Goal: Information Seeking & Learning: Learn about a topic

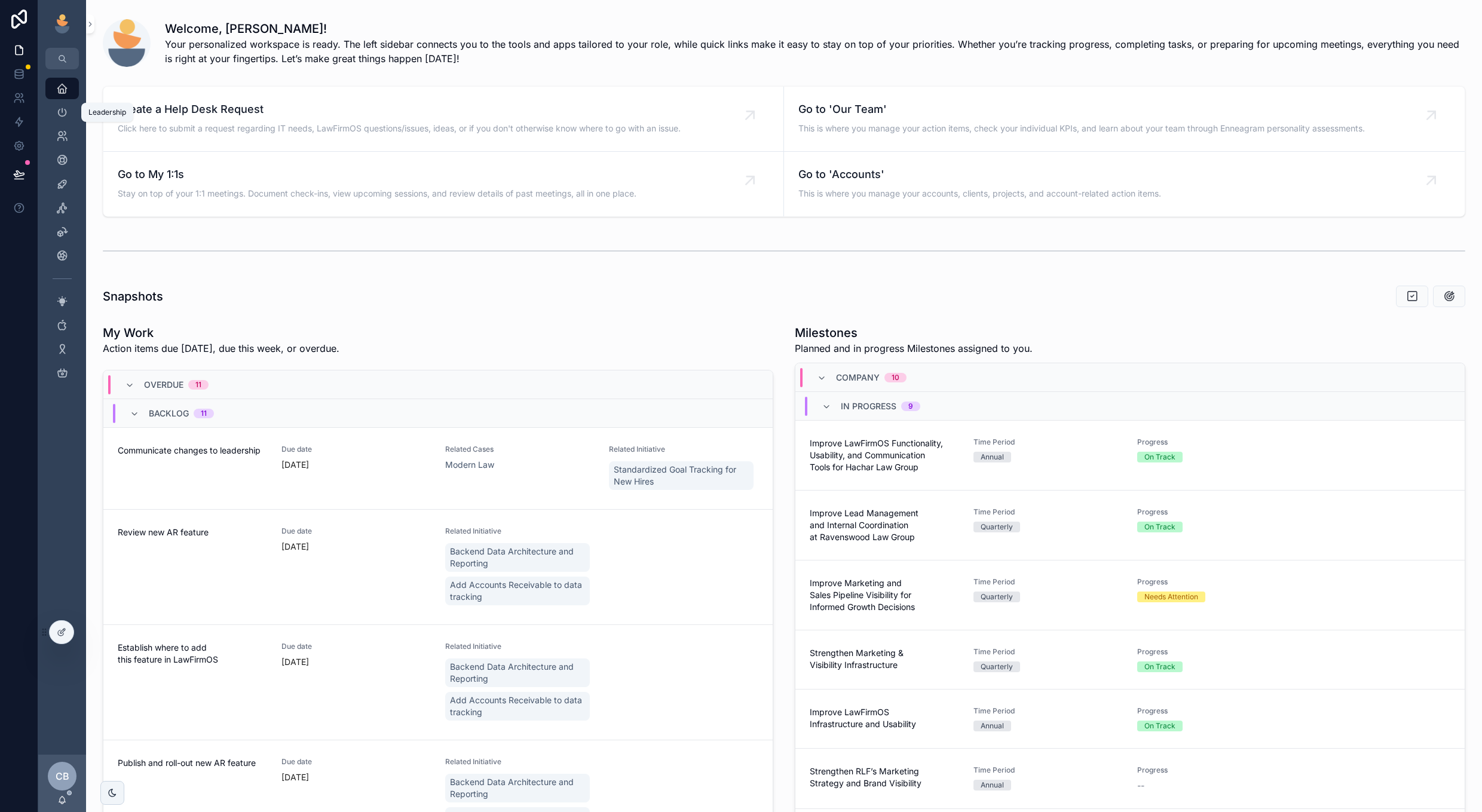
click at [65, 110] on icon "scrollable content" at bounding box center [62, 112] width 12 height 12
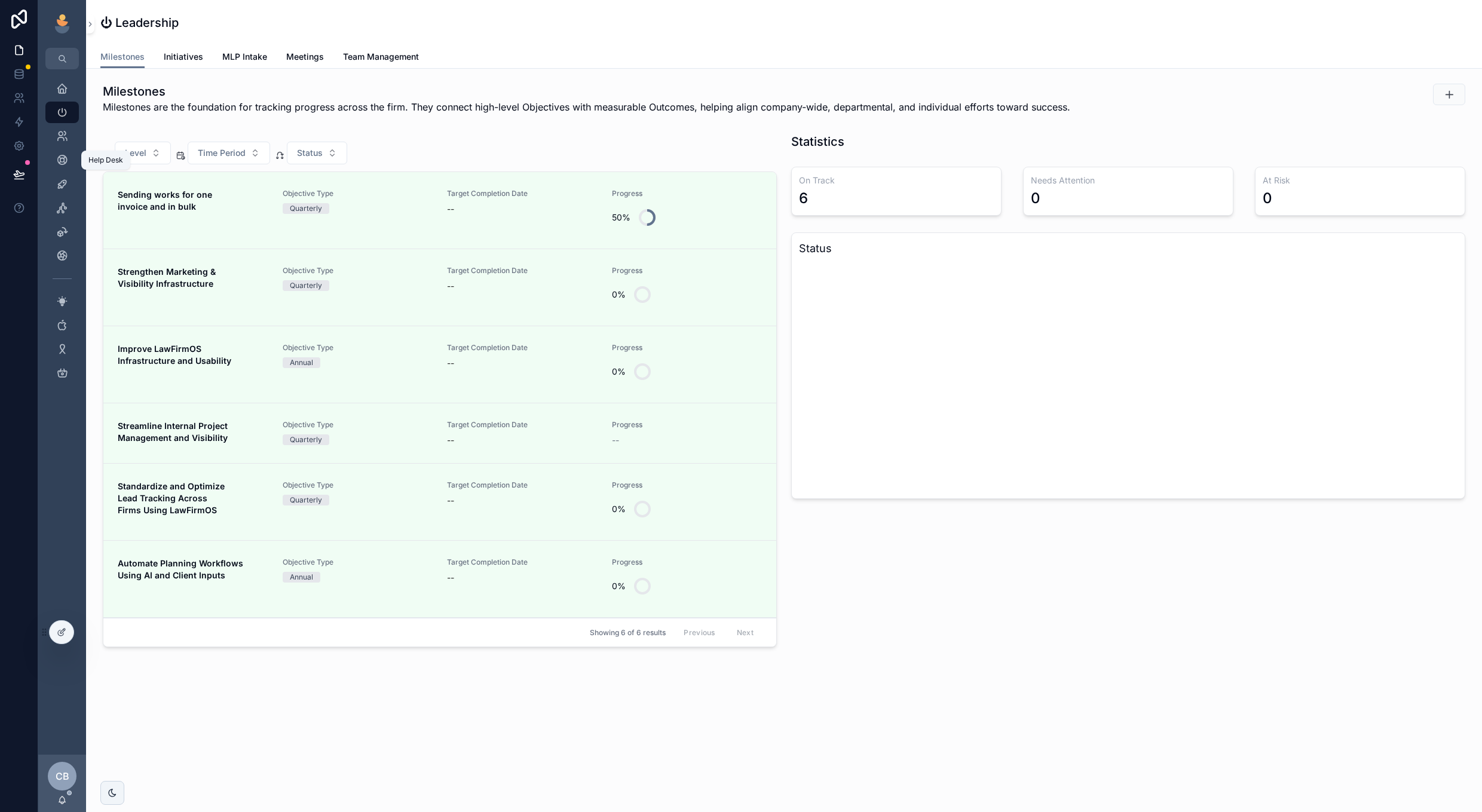
click at [62, 166] on span "scrollable content" at bounding box center [62, 160] width 12 height 12
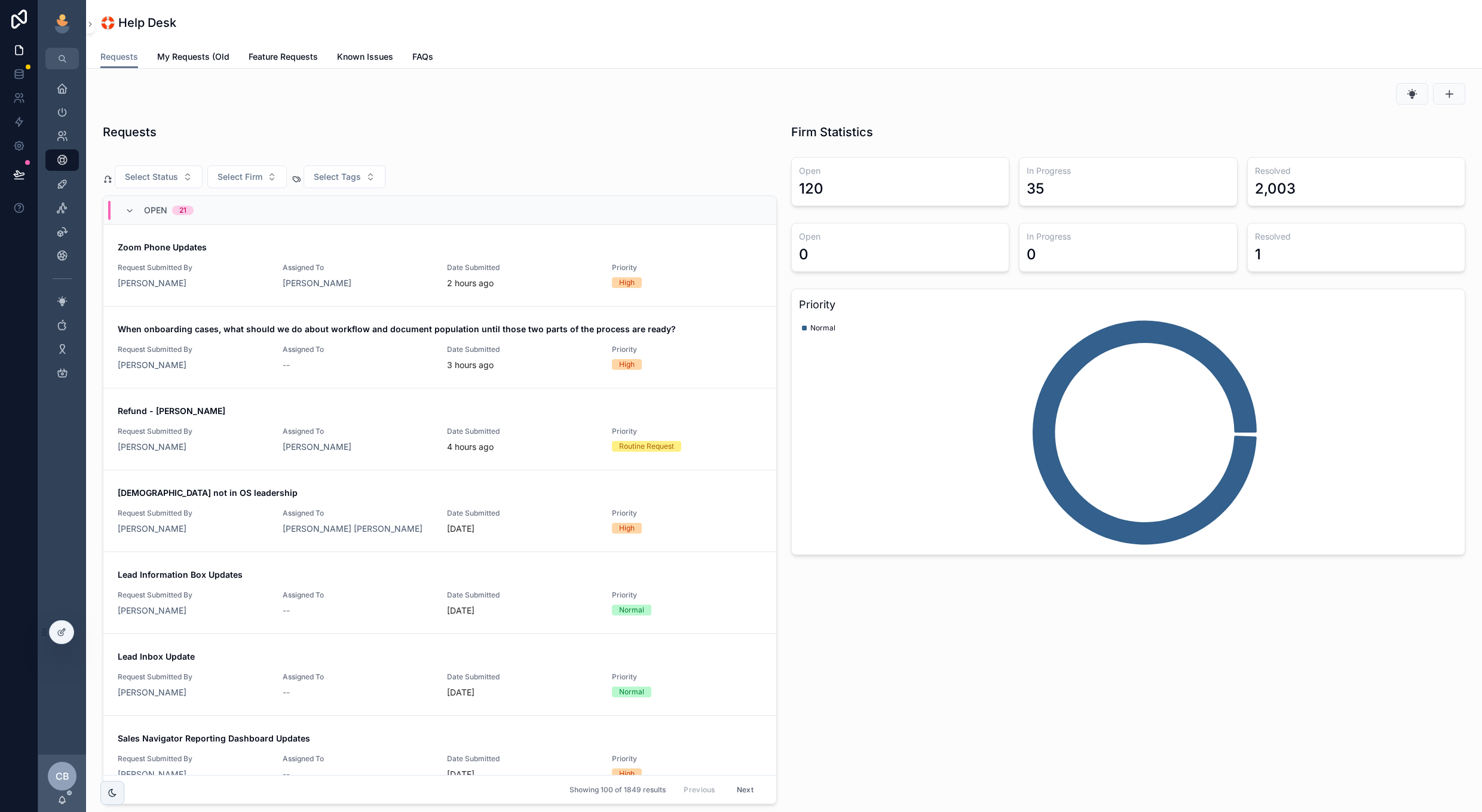
click at [186, 60] on span "My Requests (Old" at bounding box center [193, 56] width 72 height 12
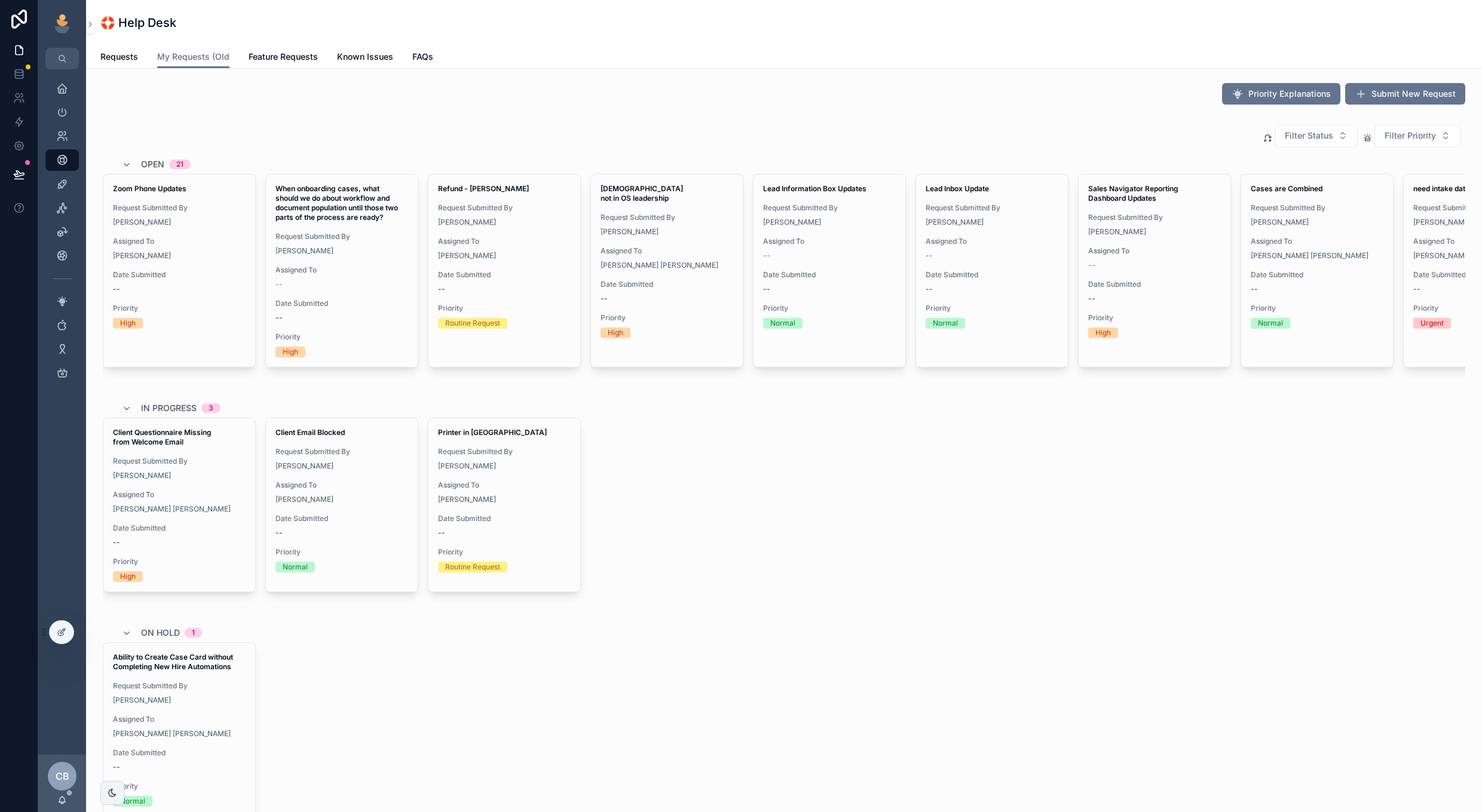
click at [146, 60] on div "Requests My Requests (Old Feature Requests Known Issues FAQs" at bounding box center [784, 56] width 1367 height 22
click at [139, 58] on div "Requests My Requests (Old Feature Requests Known Issues FAQs" at bounding box center [784, 56] width 1367 height 22
click at [289, 55] on span "Feature Requests" at bounding box center [283, 56] width 69 height 12
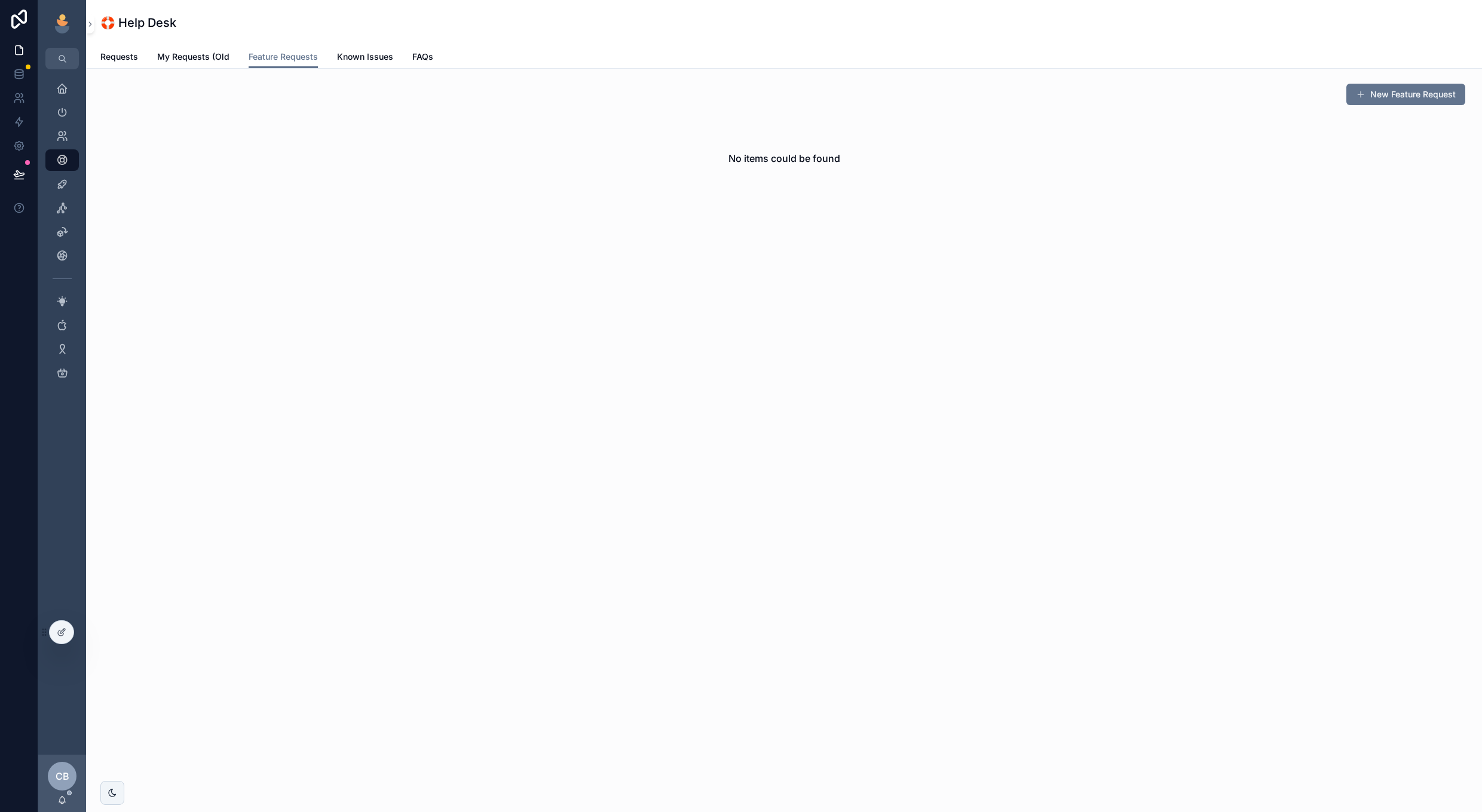
click at [357, 53] on span "Known Issues" at bounding box center [365, 56] width 56 height 12
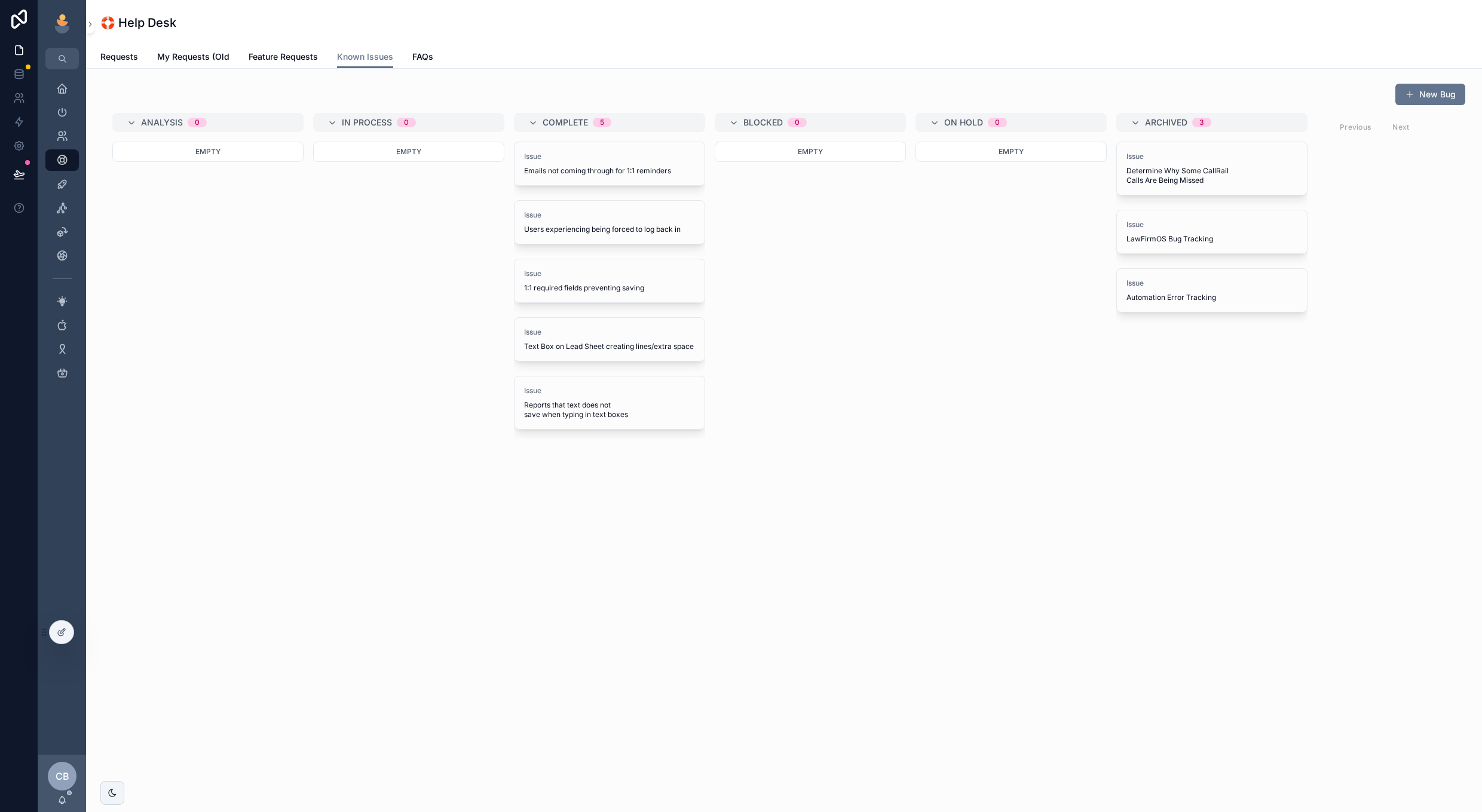
click at [135, 52] on span "Requests" at bounding box center [119, 56] width 38 height 12
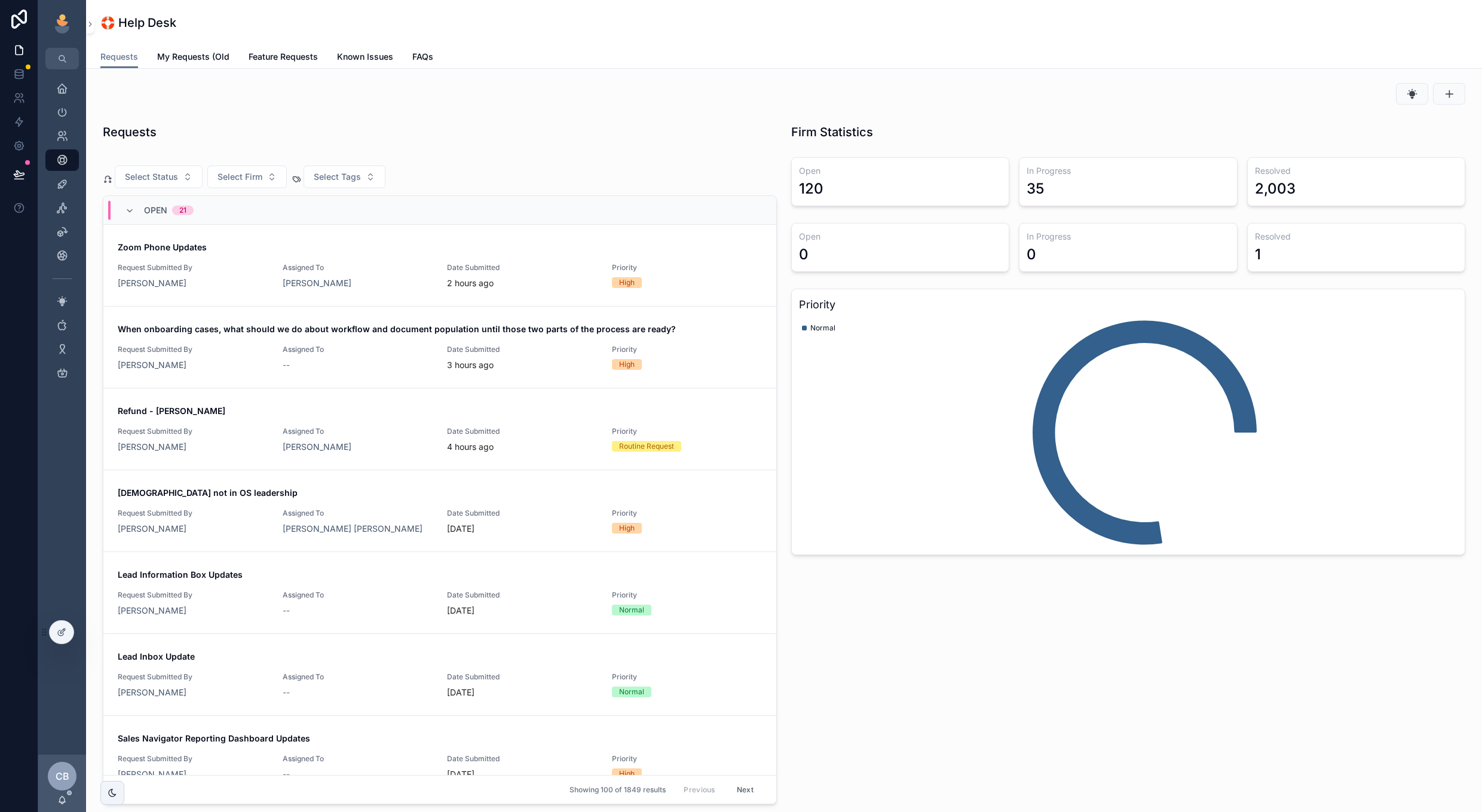
click at [356, 57] on span "Known Issues" at bounding box center [365, 56] width 56 height 12
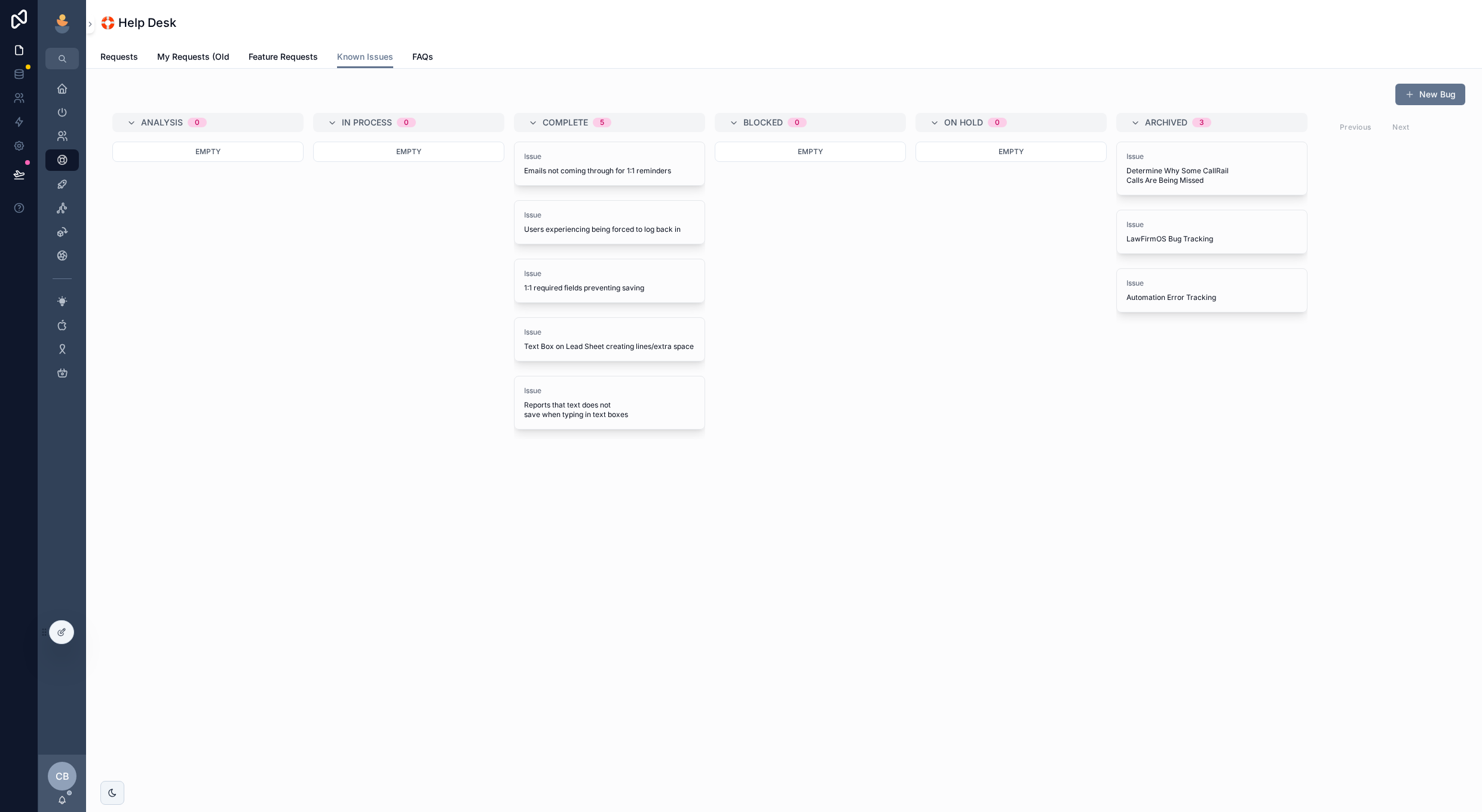
click at [419, 58] on span "FAQs" at bounding box center [422, 56] width 21 height 12
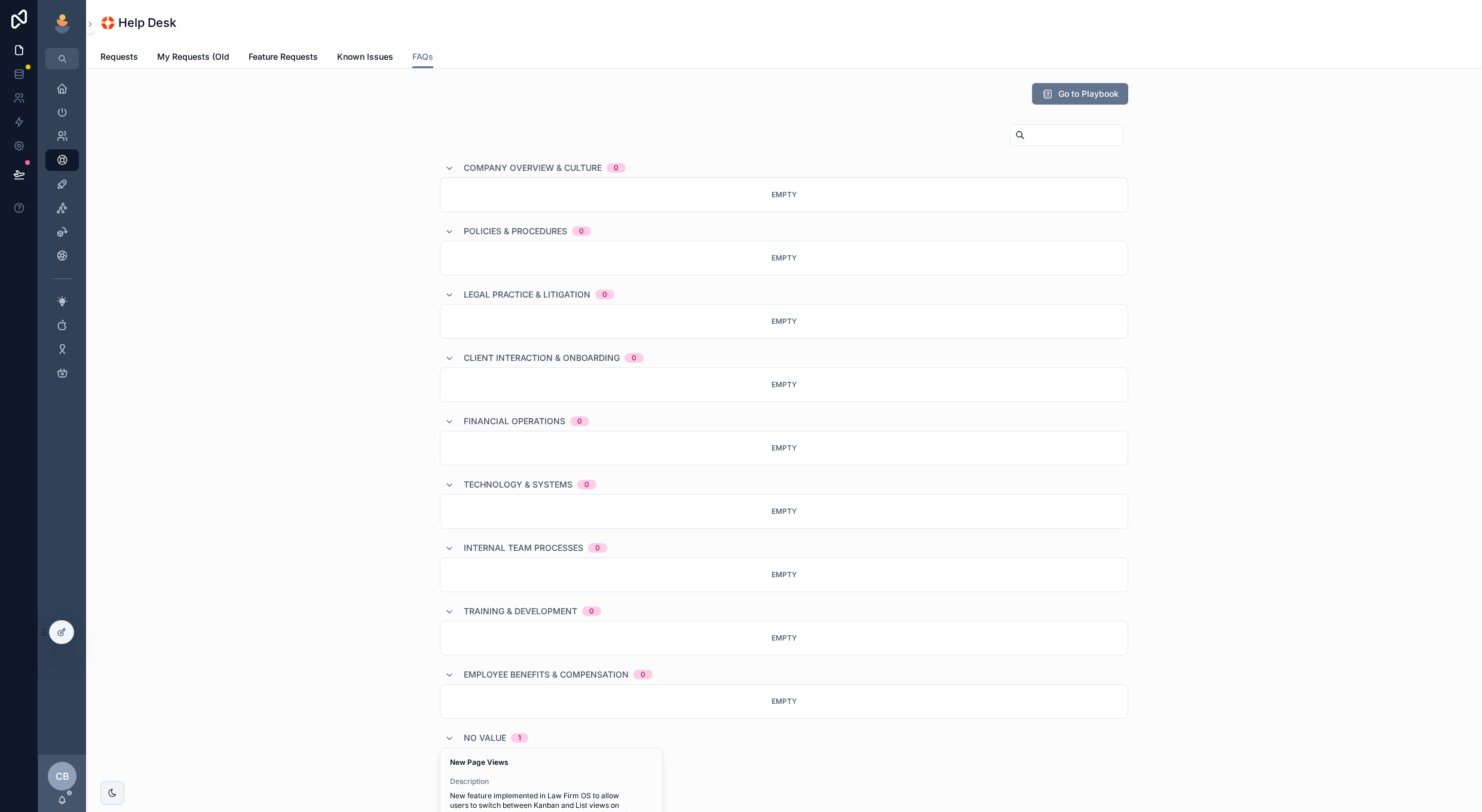
click at [119, 53] on span "Requests" at bounding box center [119, 56] width 38 height 12
